Goal: Information Seeking & Learning: Understand process/instructions

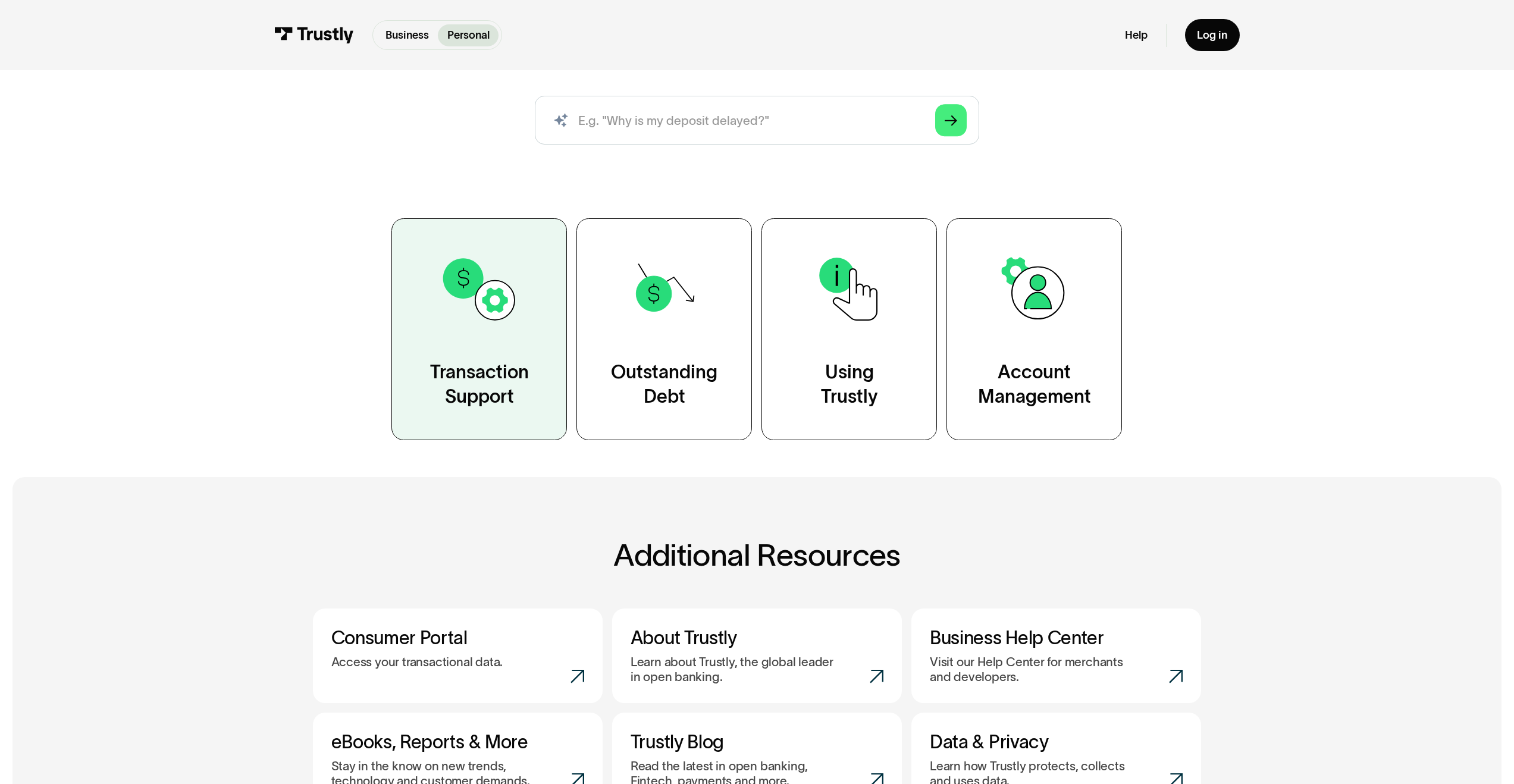
click at [500, 344] on link "Transaction Support" at bounding box center [479, 329] width 176 height 222
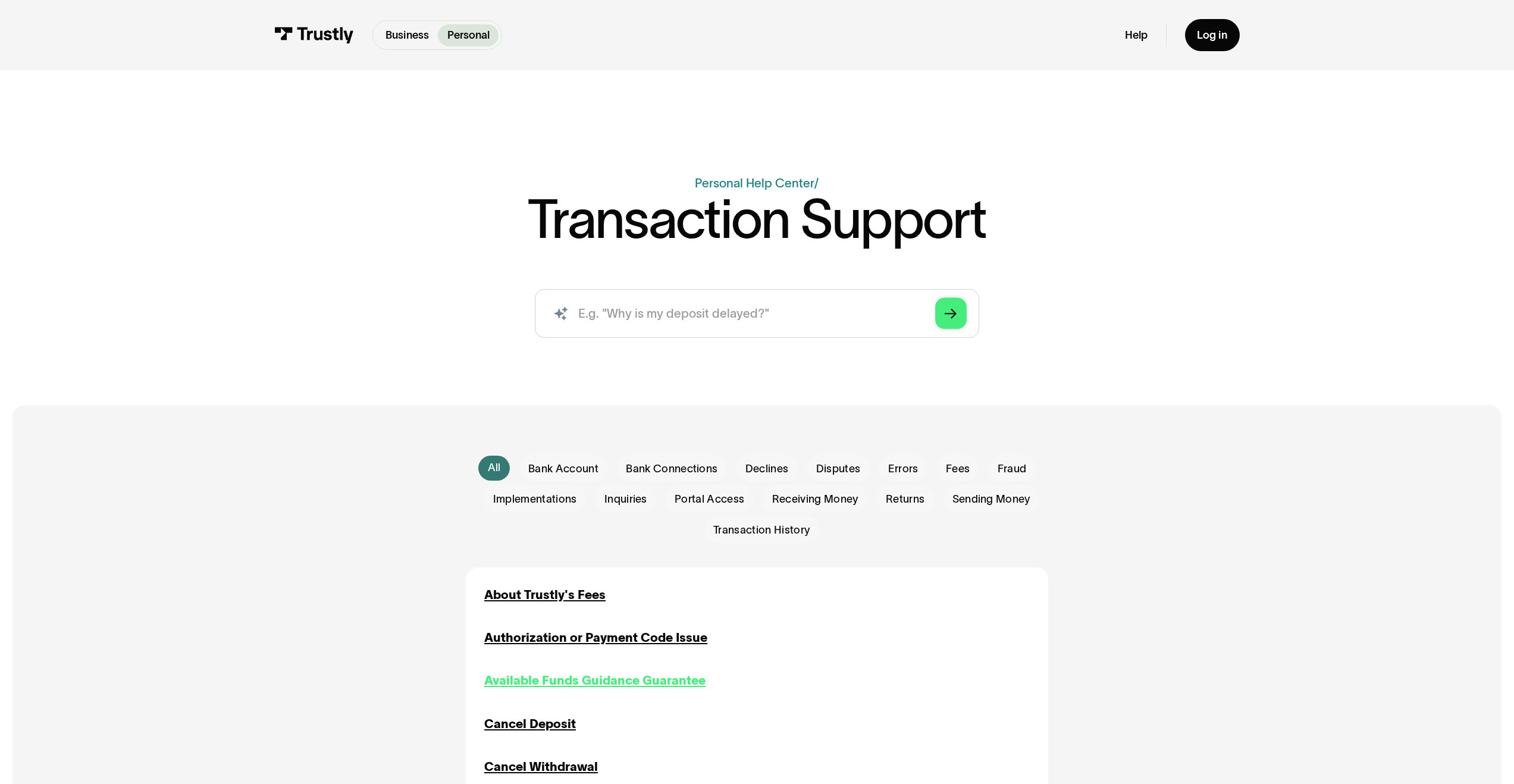
click at [549, 688] on div "Available Funds Guidance Guarantee" at bounding box center [595, 680] width 221 height 19
